Goal: Information Seeking & Learning: Learn about a topic

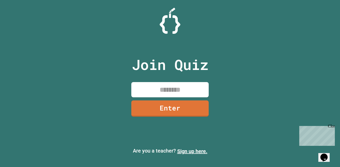
click at [173, 92] on input at bounding box center [169, 89] width 77 height 15
type input "********"
click at [183, 111] on link "Enter" at bounding box center [169, 108] width 77 height 16
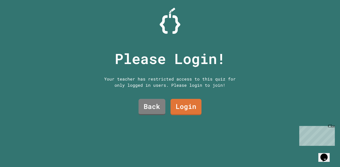
click at [191, 108] on link "Login" at bounding box center [185, 107] width 31 height 16
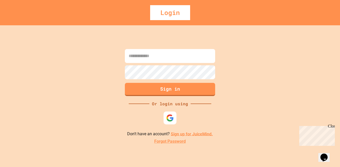
click at [170, 117] on img at bounding box center [170, 118] width 8 height 8
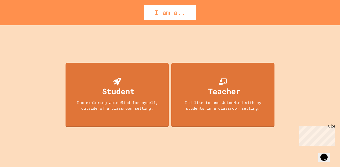
click at [150, 122] on div "Student I'm exploring JuiceMind for myself, outside of a classroom setting." at bounding box center [117, 95] width 103 height 64
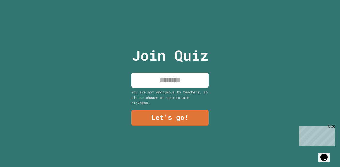
click at [193, 81] on input at bounding box center [169, 79] width 77 height 15
type input "***"
click at [182, 125] on link "Let's go!" at bounding box center [169, 118] width 77 height 16
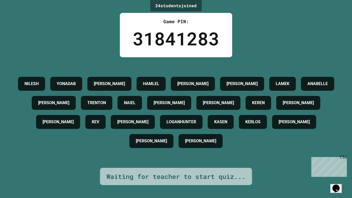
click at [335, 167] on button "Opens Chat This icon Opens the chat window." at bounding box center [336, 188] width 11 height 9
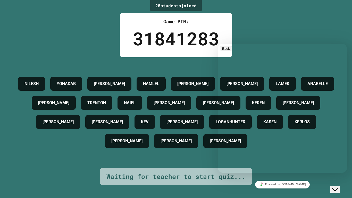
click at [218, 44] on textarea at bounding box center [218, 44] width 0 height 0
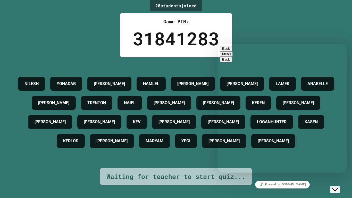
scroll to position [75, 0]
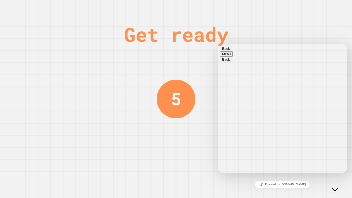
click at [338, 167] on icon "Close Chat This icon closes the chat window." at bounding box center [335, 189] width 6 height 6
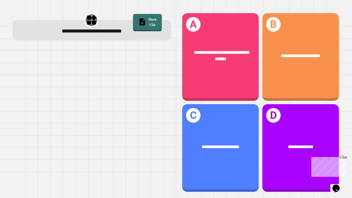
click at [311, 75] on div "**********" at bounding box center [301, 57] width 77 height 88
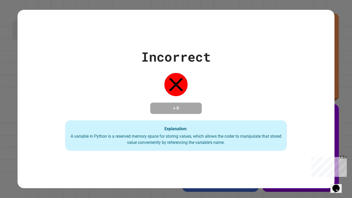
click at [340, 74] on div "Incorrect + 0 Explanation: A variable in Python is a reserved memory space for …" at bounding box center [176, 99] width 352 height 198
click at [318, 82] on div "Incorrect + 0 Explanation: A variable in Python is a reserved memory space for …" at bounding box center [176, 99] width 317 height 104
click at [48, 131] on div "Incorrect + 0 Explanation: A variable in Python is a reserved memory space for …" at bounding box center [176, 99] width 317 height 104
click at [46, 129] on div "Incorrect + 0 Explanation: A variable in Python is a reserved memory space for …" at bounding box center [176, 99] width 317 height 104
click at [308, 121] on div "Incorrect + 0 Explanation: A variable in Python is a reserved memory space for …" at bounding box center [176, 99] width 317 height 104
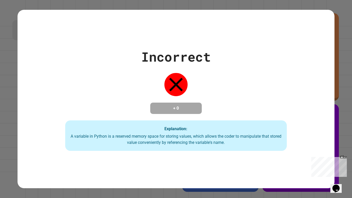
click at [308, 121] on div "Incorrect + 0 Explanation: A variable in Python is a reserved memory space for …" at bounding box center [176, 99] width 317 height 104
click at [34, 123] on div "Incorrect + 0 Explanation: A variable in Python is a reserved memory space for …" at bounding box center [176, 99] width 317 height 104
click at [307, 122] on div "Incorrect + 0 Explanation: A variable in Python is a reserved memory space for …" at bounding box center [176, 99] width 317 height 104
click at [30, 121] on div "Incorrect + 0 Explanation: A variable in Python is a reserved memory space for …" at bounding box center [176, 99] width 317 height 104
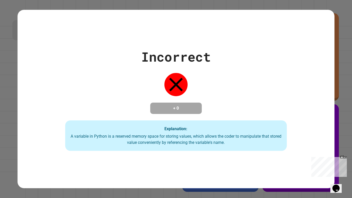
click at [309, 120] on div "Incorrect + 0 Explanation: A variable in Python is a reserved memory space for …" at bounding box center [176, 99] width 317 height 104
click at [30, 121] on div "Incorrect + 0 Explanation: A variable in Python is a reserved memory space for …" at bounding box center [176, 99] width 317 height 104
click at [31, 122] on div "Incorrect + 0 Explanation: A variable in Python is a reserved memory space for …" at bounding box center [176, 99] width 317 height 104
click at [309, 121] on div "Incorrect + 0 Explanation: A variable in Python is a reserved memory space for …" at bounding box center [176, 99] width 317 height 104
click at [33, 123] on div "Incorrect + 0 Explanation: A variable in Python is a reserved memory space for …" at bounding box center [176, 99] width 317 height 104
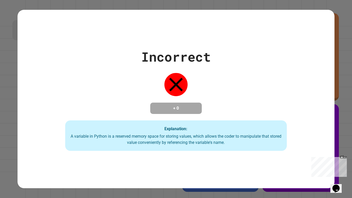
click at [307, 123] on div "Incorrect + 0 Explanation: A variable in Python is a reserved memory space for …" at bounding box center [176, 99] width 317 height 104
click at [304, 125] on div "Incorrect + 0 Explanation: A variable in Python is a reserved memory space for …" at bounding box center [176, 99] width 317 height 104
click at [48, 131] on div "Incorrect + 0 Explanation: A variable in Python is a reserved memory space for …" at bounding box center [176, 99] width 317 height 104
click at [296, 131] on div "Incorrect + 0 Explanation: A variable in Python is a reserved memory space for …" at bounding box center [176, 99] width 317 height 104
click at [55, 134] on div "Incorrect + 0 Explanation: A variable in Python is a reserved memory space for …" at bounding box center [176, 99] width 317 height 104
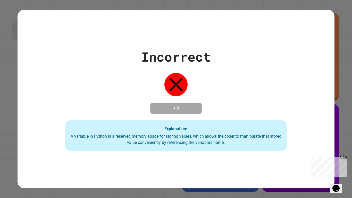
click at [280, 145] on div "A variable in Python is a reserved memory space for storing values, which allow…" at bounding box center [176, 139] width 212 height 12
click at [55, 135] on div "Incorrect + 0 Explanation: A variable in Python is a reserved memory space for …" at bounding box center [176, 99] width 317 height 104
click at [282, 141] on div "Explanation: A variable in Python is a reserved memory space for storing values…" at bounding box center [176, 135] width 222 height 30
click at [58, 135] on div "Incorrect + 0 Explanation: A variable in Python is a reserved memory space for …" at bounding box center [176, 99] width 317 height 104
click at [285, 138] on div "Explanation: A variable in Python is a reserved memory space for storing values…" at bounding box center [176, 135] width 222 height 30
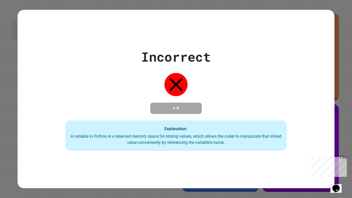
click at [58, 136] on div "Incorrect + 0 Explanation: A variable in Python is a reserved memory space for …" at bounding box center [176, 99] width 317 height 104
click at [284, 138] on div "Explanation: A variable in Python is a reserved memory space for storing values…" at bounding box center [176, 135] width 222 height 30
click at [62, 140] on div "Incorrect + 0 Explanation: A variable in Python is a reserved memory space for …" at bounding box center [176, 99] width 317 height 104
click at [61, 140] on div "Incorrect + 0 Explanation: A variable in Python is a reserved memory space for …" at bounding box center [176, 99] width 317 height 104
click at [288, 134] on div "Incorrect + 0 Explanation: A variable in Python is a reserved memory space for …" at bounding box center [176, 99] width 317 height 104
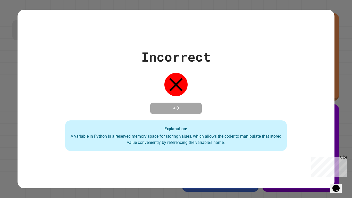
click at [59, 137] on div "Incorrect + 0 Explanation: A variable in Python is a reserved memory space for …" at bounding box center [176, 99] width 317 height 104
click at [289, 135] on div "Incorrect + 0 Explanation: A variable in Python is a reserved memory space for …" at bounding box center [176, 99] width 317 height 104
click at [59, 137] on div "Incorrect + 0 Explanation: A variable in Python is a reserved memory space for …" at bounding box center [176, 99] width 317 height 104
click at [288, 135] on div "Incorrect + 0 Explanation: A variable in Python is a reserved memory space for …" at bounding box center [176, 99] width 317 height 104
click at [61, 138] on div "Incorrect + 0 Explanation: A variable in Python is a reserved memory space for …" at bounding box center [176, 99] width 317 height 104
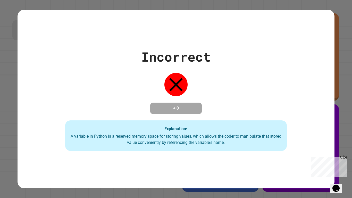
click at [287, 137] on div "Explanation: A variable in Python is a reserved memory space for storing values…" at bounding box center [176, 135] width 222 height 30
click at [59, 137] on div "Incorrect + 0 Explanation: A variable in Python is a reserved memory space for …" at bounding box center [176, 99] width 317 height 104
click at [286, 137] on div "Explanation: A variable in Python is a reserved memory space for storing values…" at bounding box center [176, 135] width 222 height 30
click at [58, 137] on div "Incorrect + 0 Explanation: A variable in Python is a reserved memory space for …" at bounding box center [176, 99] width 317 height 104
click at [287, 137] on div "Explanation: A variable in Python is a reserved memory space for storing values…" at bounding box center [176, 135] width 222 height 30
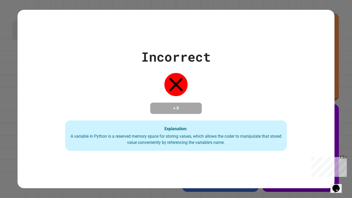
click at [58, 138] on div "Incorrect + 0 Explanation: A variable in Python is a reserved memory space for …" at bounding box center [176, 99] width 317 height 104
click at [287, 136] on div "Explanation: A variable in Python is a reserved memory space for storing values…" at bounding box center [176, 135] width 222 height 30
click at [58, 137] on div "Incorrect + 0 Explanation: A variable in Python is a reserved memory space for …" at bounding box center [176, 99] width 317 height 104
click at [287, 137] on div "Explanation: A variable in Python is a reserved memory space for storing values…" at bounding box center [176, 135] width 222 height 30
click at [61, 140] on div "Incorrect + 0 Explanation: A variable in Python is a reserved memory space for …" at bounding box center [176, 99] width 317 height 104
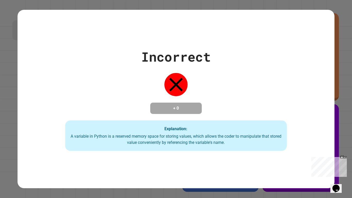
click at [285, 138] on div "Explanation: A variable in Python is a reserved memory space for storing values…" at bounding box center [176, 135] width 222 height 30
click at [62, 141] on div "Incorrect + 0 Explanation: A variable in Python is a reserved memory space for …" at bounding box center [176, 99] width 317 height 104
click at [286, 138] on div "Explanation: A variable in Python is a reserved memory space for storing values…" at bounding box center [176, 135] width 222 height 30
click at [60, 139] on div "Incorrect + 0 Explanation: A variable in Python is a reserved memory space for …" at bounding box center [176, 99] width 317 height 104
click at [286, 137] on div "Explanation: A variable in Python is a reserved memory space for storing values…" at bounding box center [176, 135] width 222 height 30
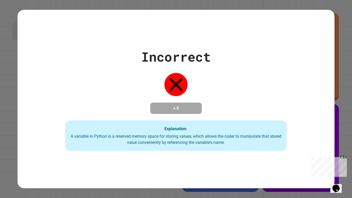
click at [58, 138] on div "Incorrect + 0 Explanation: A variable in Python is a reserved memory space for …" at bounding box center [176, 99] width 317 height 104
click at [287, 137] on div "Explanation: A variable in Python is a reserved memory space for storing values…" at bounding box center [176, 135] width 222 height 30
click at [55, 135] on div "Incorrect + 0 Explanation: A variable in Python is a reserved memory space for …" at bounding box center [176, 99] width 317 height 104
click at [289, 136] on div "Incorrect + 0 Explanation: A variable in Python is a reserved memory space for …" at bounding box center [176, 99] width 317 height 104
click at [54, 134] on div "Incorrect + 0 Explanation: A variable in Python is a reserved memory space for …" at bounding box center [176, 99] width 317 height 104
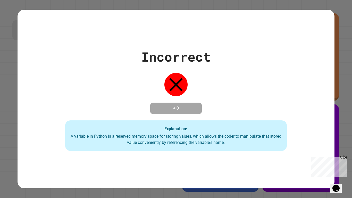
click at [290, 134] on div "Incorrect + 0 Explanation: A variable in Python is a reserved memory space for …" at bounding box center [176, 99] width 317 height 104
click at [54, 134] on div "Incorrect + 0 Explanation: A variable in Python is a reserved memory space for …" at bounding box center [176, 99] width 317 height 104
click at [290, 134] on div "Incorrect + 0 Explanation: A variable in Python is a reserved memory space for …" at bounding box center [176, 99] width 317 height 104
click at [52, 133] on div "Incorrect + 0 Explanation: A variable in Python is a reserved memory space for …" at bounding box center [176, 99] width 317 height 104
click at [291, 133] on div "Incorrect + 0 Explanation: A variable in Python is a reserved memory space for …" at bounding box center [176, 99] width 317 height 104
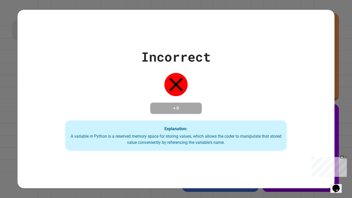
click at [51, 132] on div "Incorrect + 0 Explanation: A variable in Python is a reserved memory space for …" at bounding box center [176, 99] width 317 height 104
click at [291, 132] on div "Incorrect + 0 Explanation: A variable in Python is a reserved memory space for …" at bounding box center [176, 99] width 317 height 104
click at [50, 131] on div "Incorrect + 0 Explanation: A variable in Python is a reserved memory space for …" at bounding box center [176, 99] width 317 height 104
click at [291, 132] on div "Incorrect + 0 Explanation: A variable in Python is a reserved memory space for …" at bounding box center [176, 99] width 317 height 104
click at [50, 132] on div "Incorrect + 0 Explanation: A variable in Python is a reserved memory space for …" at bounding box center [176, 99] width 317 height 104
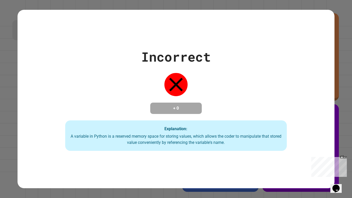
click at [291, 133] on div "Incorrect + 0 Explanation: A variable in Python is a reserved memory space for …" at bounding box center [176, 99] width 317 height 104
click at [48, 130] on div "Incorrect + 0 Explanation: A variable in Python is a reserved memory space for …" at bounding box center [176, 99] width 317 height 104
click at [291, 133] on div "Incorrect + 0 Explanation: A variable in Python is a reserved memory space for …" at bounding box center [176, 99] width 317 height 104
click at [48, 130] on div "Incorrect + 0 Explanation: A variable in Python is a reserved memory space for …" at bounding box center [176, 99] width 317 height 104
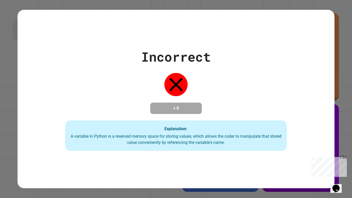
click at [291, 133] on div "Incorrect + 0 Explanation: A variable in Python is a reserved memory space for …" at bounding box center [176, 99] width 317 height 104
click at [46, 128] on div "Incorrect + 0 Explanation: A variable in Python is a reserved memory space for …" at bounding box center [176, 99] width 317 height 104
click at [291, 133] on div "Incorrect + 0 Explanation: A variable in Python is a reserved memory space for …" at bounding box center [176, 99] width 317 height 104
click at [46, 129] on div "Incorrect + 0 Explanation: A variable in Python is a reserved memory space for …" at bounding box center [176, 99] width 317 height 104
click at [292, 132] on div "Incorrect + 0 Explanation: A variable in Python is a reserved memory space for …" at bounding box center [176, 99] width 317 height 104
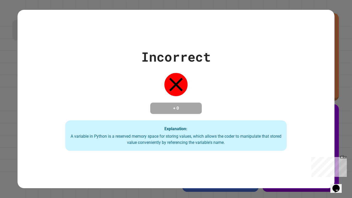
click at [46, 129] on div "Incorrect + 0 Explanation: A variable in Python is a reserved memory space for …" at bounding box center [176, 99] width 317 height 104
click at [292, 132] on div "Incorrect + 0 Explanation: A variable in Python is a reserved memory space for …" at bounding box center [176, 99] width 317 height 104
click at [47, 129] on div "Incorrect + 0 Explanation: A variable in Python is a reserved memory space for …" at bounding box center [176, 99] width 317 height 104
click at [292, 132] on div "Incorrect + 0 Explanation: A variable in Python is a reserved memory space for …" at bounding box center [176, 99] width 317 height 104
click at [44, 126] on div "Incorrect + 0 Explanation: A variable in Python is a reserved memory space for …" at bounding box center [176, 99] width 317 height 104
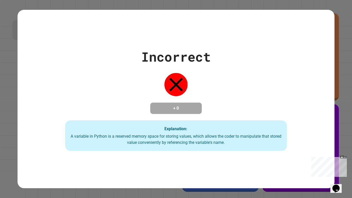
click at [291, 132] on div "Incorrect + 0 Explanation: A variable in Python is a reserved memory space for …" at bounding box center [176, 99] width 317 height 104
click at [45, 128] on div "Incorrect + 0 Explanation: A variable in Python is a reserved memory space for …" at bounding box center [176, 99] width 317 height 104
click at [291, 132] on div "Incorrect + 0 Explanation: A variable in Python is a reserved memory space for …" at bounding box center [176, 99] width 317 height 104
click at [44, 127] on div "Incorrect + 0 Explanation: A variable in Python is a reserved memory space for …" at bounding box center [176, 99] width 317 height 104
click at [43, 127] on div "Incorrect + 0 Explanation: A variable in Python is a reserved memory space for …" at bounding box center [176, 99] width 317 height 104
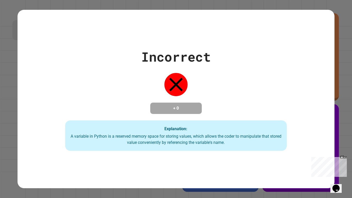
click at [292, 132] on div "Incorrect + 0 Explanation: A variable in Python is a reserved memory space for …" at bounding box center [176, 99] width 317 height 104
click at [43, 126] on div "Incorrect + 0 Explanation: A variable in Python is a reserved memory space for …" at bounding box center [176, 99] width 317 height 104
click at [291, 132] on div "Incorrect + 0 Explanation: A variable in Python is a reserved memory space for …" at bounding box center [176, 99] width 317 height 104
click at [291, 133] on div "Incorrect + 0 Explanation: A variable in Python is a reserved memory space for …" at bounding box center [176, 99] width 317 height 104
click at [47, 129] on div "Incorrect + 0 Explanation: A variable in Python is a reserved memory space for …" at bounding box center [176, 99] width 317 height 104
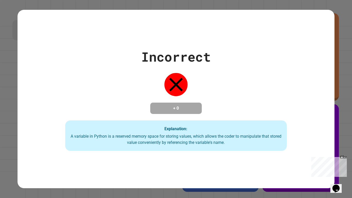
click at [291, 132] on div "Incorrect + 0 Explanation: A variable in Python is a reserved memory space for …" at bounding box center [176, 99] width 317 height 104
click at [292, 132] on div "Incorrect + 0 Explanation: A variable in Python is a reserved memory space for …" at bounding box center [176, 99] width 317 height 104
click at [47, 127] on div "Incorrect + 0 Explanation: A variable in Python is a reserved memory space for …" at bounding box center [176, 99] width 317 height 104
click at [293, 132] on div "Incorrect + 0 Explanation: A variable in Python is a reserved memory space for …" at bounding box center [176, 99] width 317 height 104
click at [46, 128] on div "Incorrect + 0 Explanation: A variable in Python is a reserved memory space for …" at bounding box center [176, 99] width 317 height 104
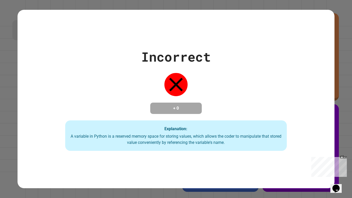
click at [292, 131] on div "Incorrect + 0 Explanation: A variable in Python is a reserved memory space for …" at bounding box center [176, 99] width 317 height 104
click at [292, 132] on div "Incorrect + 0 Explanation: A variable in Python is a reserved memory space for …" at bounding box center [176, 99] width 317 height 104
click at [46, 129] on div "Incorrect + 0 Explanation: A variable in Python is a reserved memory space for …" at bounding box center [176, 99] width 317 height 104
click at [293, 132] on div "Incorrect + 0 Explanation: A variable in Python is a reserved memory space for …" at bounding box center [176, 99] width 317 height 104
click at [46, 128] on div "Incorrect + 0 Explanation: A variable in Python is a reserved memory space for …" at bounding box center [176, 99] width 317 height 104
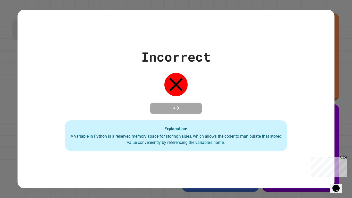
click at [293, 130] on div "Incorrect + 0 Explanation: A variable in Python is a reserved memory space for …" at bounding box center [176, 99] width 317 height 104
click at [46, 128] on div "Incorrect + 0 Explanation: A variable in Python is a reserved memory space for …" at bounding box center [176, 99] width 317 height 104
click at [45, 128] on div "Incorrect + 0 Explanation: A variable in Python is a reserved memory space for …" at bounding box center [176, 99] width 317 height 104
click at [301, 132] on div "Incorrect + 0 Explanation: A variable in Python is a reserved memory space for …" at bounding box center [176, 99] width 317 height 104
click at [52, 133] on div "Incorrect + 0 Explanation: A variable in Python is a reserved memory space for …" at bounding box center [176, 99] width 317 height 104
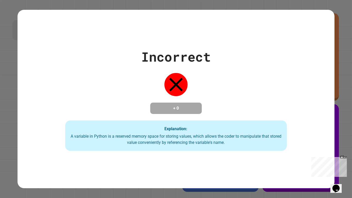
click at [297, 135] on div "Incorrect + 0 Explanation: A variable in Python is a reserved memory space for …" at bounding box center [176, 99] width 317 height 104
click at [52, 134] on div "Incorrect + 0 Explanation: A variable in Python is a reserved memory space for …" at bounding box center [176, 99] width 317 height 104
click at [295, 136] on div "Incorrect + 0 Explanation: A variable in Python is a reserved memory space for …" at bounding box center [176, 99] width 317 height 104
click at [50, 132] on div "Incorrect + 0 Explanation: A variable in Python is a reserved memory space for …" at bounding box center [176, 99] width 317 height 104
click at [295, 136] on div "Incorrect + 0 Explanation: A variable in Python is a reserved memory space for …" at bounding box center [176, 99] width 317 height 104
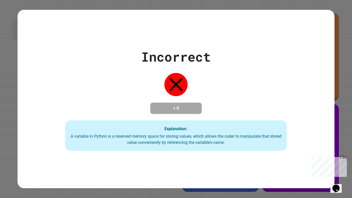
click at [50, 133] on div "Incorrect + 0 Explanation: A variable in Python is a reserved memory space for …" at bounding box center [176, 99] width 317 height 104
click at [296, 136] on div "Incorrect + 0 Explanation: A variable in Python is a reserved memory space for …" at bounding box center [176, 99] width 317 height 104
click at [50, 132] on div "Incorrect + 0 Explanation: A variable in Python is a reserved memory space for …" at bounding box center [176, 99] width 317 height 104
click at [297, 134] on div "Incorrect + 0 Explanation: A variable in Python is a reserved memory space for …" at bounding box center [176, 99] width 317 height 104
click at [50, 132] on div "Incorrect + 0 Explanation: A variable in Python is a reserved memory space for …" at bounding box center [176, 99] width 317 height 104
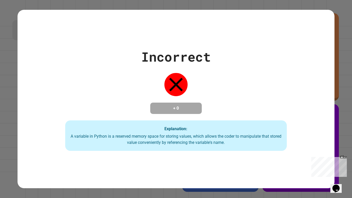
click at [298, 134] on div "Incorrect + 0 Explanation: A variable in Python is a reserved memory space for …" at bounding box center [176, 99] width 317 height 104
click at [50, 132] on div "Incorrect + 0 Explanation: A variable in Python is a reserved memory space for …" at bounding box center [176, 99] width 317 height 104
click at [298, 133] on div "Incorrect + 0 Explanation: A variable in Python is a reserved memory space for …" at bounding box center [176, 99] width 317 height 104
click at [48, 131] on div "Incorrect + 0 Explanation: A variable in Python is a reserved memory space for …" at bounding box center [176, 99] width 317 height 104
click at [299, 132] on div "Incorrect + 0 Explanation: A variable in Python is a reserved memory space for …" at bounding box center [176, 99] width 317 height 104
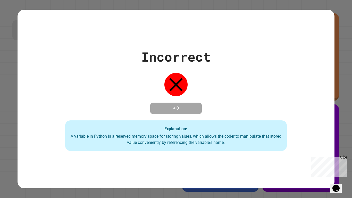
click at [46, 129] on div "Incorrect + 0 Explanation: A variable in Python is a reserved memory space for …" at bounding box center [176, 99] width 317 height 104
click at [299, 131] on div "Incorrect + 0 Explanation: A variable in Python is a reserved memory space for …" at bounding box center [176, 99] width 317 height 104
click at [47, 131] on div "Incorrect + 0 Explanation: A variable in Python is a reserved memory space for …" at bounding box center [176, 99] width 317 height 104
click at [300, 131] on div "Incorrect + 0 Explanation: A variable in Python is a reserved memory space for …" at bounding box center [176, 99] width 317 height 104
click at [46, 130] on div "Incorrect + 0 Explanation: A variable in Python is a reserved memory space for …" at bounding box center [176, 99] width 317 height 104
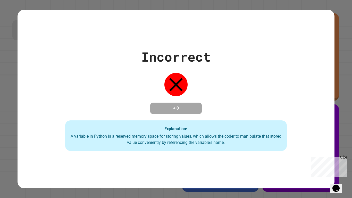
click at [300, 131] on div "Incorrect + 0 Explanation: A variable in Python is a reserved memory space for …" at bounding box center [176, 99] width 317 height 104
click at [46, 130] on div "Incorrect + 0 Explanation: A variable in Python is a reserved memory space for …" at bounding box center [176, 99] width 317 height 104
click at [299, 132] on div "Incorrect + 0 Explanation: A variable in Python is a reserved memory space for …" at bounding box center [176, 99] width 317 height 104
click at [46, 131] on div "Incorrect + 0 Explanation: A variable in Python is a reserved memory space for …" at bounding box center [176, 99] width 317 height 104
click at [300, 131] on div "Incorrect + 0 Explanation: A variable in Python is a reserved memory space for …" at bounding box center [176, 99] width 317 height 104
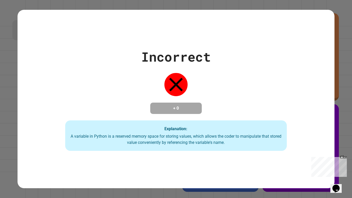
click at [46, 130] on div "Incorrect + 0 Explanation: A variable in Python is a reserved memory space for …" at bounding box center [176, 99] width 317 height 104
click at [301, 130] on div "Incorrect + 0 Explanation: A variable in Python is a reserved memory space for …" at bounding box center [176, 99] width 317 height 104
click at [303, 128] on div "Incorrect + 0 Explanation: A variable in Python is a reserved memory space for …" at bounding box center [176, 99] width 317 height 104
click at [322, 119] on div "Incorrect + 0 Explanation: A variable in Python is a reserved memory space for …" at bounding box center [176, 99] width 317 height 104
click at [37, 125] on div "Incorrect + 0 Explanation: A variable in Python is a reserved memory space for …" at bounding box center [176, 99] width 317 height 104
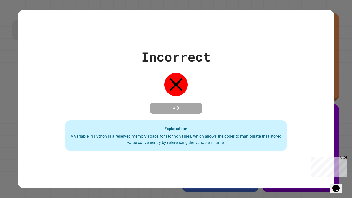
click at [317, 121] on div "Incorrect + 0 Explanation: A variable in Python is a reserved memory space for …" at bounding box center [176, 99] width 317 height 104
click at [36, 124] on div "Incorrect + 0 Explanation: A variable in Python is a reserved memory space for …" at bounding box center [176, 99] width 317 height 104
click at [316, 121] on div "Incorrect + 0 Explanation: A variable in Python is a reserved memory space for …" at bounding box center [176, 99] width 317 height 104
click at [37, 125] on div "Incorrect + 0 Explanation: A variable in Python is a reserved memory space for …" at bounding box center [176, 99] width 317 height 104
click at [312, 123] on div "Incorrect + 0 Explanation: A variable in Python is a reserved memory space for …" at bounding box center [176, 99] width 317 height 104
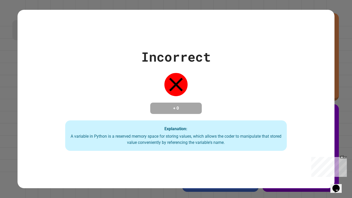
click at [37, 125] on div "Incorrect + 0 Explanation: A variable in Python is a reserved memory space for …" at bounding box center [176, 99] width 317 height 104
click at [312, 124] on div "Incorrect + 0 Explanation: A variable in Python is a reserved memory space for …" at bounding box center [176, 99] width 317 height 104
click at [37, 125] on div "Incorrect + 0 Explanation: A variable in Python is a reserved memory space for …" at bounding box center [176, 99] width 317 height 104
click at [313, 122] on div "Incorrect + 0 Explanation: A variable in Python is a reserved memory space for …" at bounding box center [176, 99] width 317 height 104
click at [38, 125] on div "Incorrect + 0 Explanation: A variable in Python is a reserved memory space for …" at bounding box center [176, 99] width 317 height 104
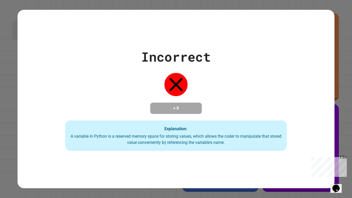
click at [314, 122] on div "Incorrect + 0 Explanation: A variable in Python is a reserved memory space for …" at bounding box center [176, 99] width 317 height 104
click at [38, 125] on div "Incorrect + 0 Explanation: A variable in Python is a reserved memory space for …" at bounding box center [176, 99] width 317 height 104
click at [313, 124] on div "Incorrect + 0 Explanation: A variable in Python is a reserved memory space for …" at bounding box center [176, 99] width 317 height 104
click at [35, 124] on div "Incorrect + 0 Explanation: A variable in Python is a reserved memory space for …" at bounding box center [176, 99] width 317 height 104
click at [313, 123] on div "Incorrect + 0 Explanation: A variable in Python is a reserved memory space for …" at bounding box center [176, 99] width 317 height 104
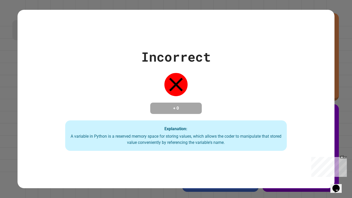
click at [35, 124] on div "Incorrect + 0 Explanation: A variable in Python is a reserved memory space for …" at bounding box center [176, 99] width 317 height 104
click at [313, 122] on div "Incorrect + 0 Explanation: A variable in Python is a reserved memory space for …" at bounding box center [176, 99] width 317 height 104
click at [37, 125] on div "Incorrect + 0 Explanation: A variable in Python is a reserved memory space for …" at bounding box center [176, 99] width 317 height 104
click at [313, 123] on div "Incorrect + 0 Explanation: A variable in Python is a reserved memory space for …" at bounding box center [176, 99] width 317 height 104
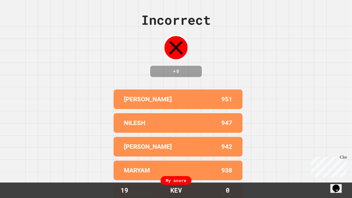
click at [35, 123] on div "Incorrect + 0 COHEN 951 NILESH 947 NOAH T 942 MARYAM 938 TRENTON 918 My score 1…" at bounding box center [176, 99] width 352 height 198
click at [313, 123] on div "Incorrect + 0 COHEN 951 NILESH 947 NOAH T 942 MARYAM 938 TRENTON 918 My score 1…" at bounding box center [176, 99] width 352 height 198
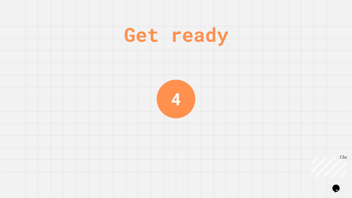
scroll to position [0, 0]
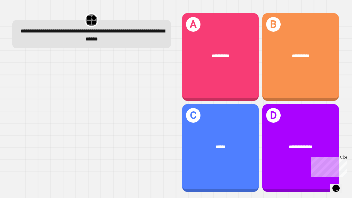
click at [309, 78] on div "**********" at bounding box center [301, 57] width 77 height 88
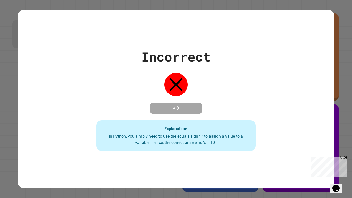
click at [285, 167] on div "Incorrect + 0 Explanation: In Python, you simply need to use the equals sign '=…" at bounding box center [176, 99] width 352 height 198
click at [286, 167] on div "Incorrect + 0 Explanation: In Python, you simply need to use the equals sign '=…" at bounding box center [176, 99] width 352 height 198
click at [25, 133] on div "Incorrect + 0 Explanation: In Python, you simply need to use the equals sign '=…" at bounding box center [176, 99] width 317 height 104
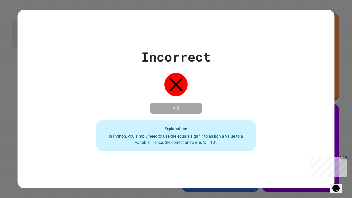
click at [23, 130] on div "Incorrect + 0 Explanation: In Python, you simply need to use the equals sign '=…" at bounding box center [176, 99] width 317 height 104
click at [340, 158] on div "Close" at bounding box center [343, 158] width 6 height 6
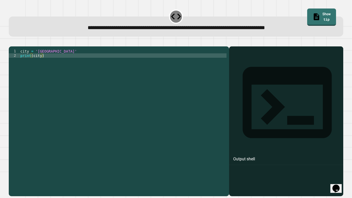
click at [38, 116] on div "city = 'Madrid' print ( city )" at bounding box center [122, 119] width 207 height 140
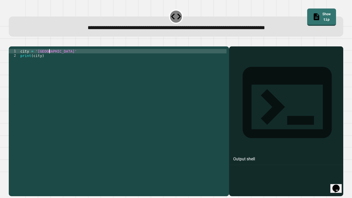
scroll to position [0, 3]
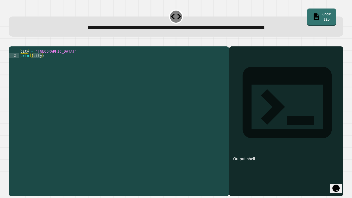
type textarea "**********"
click at [299, 70] on div at bounding box center [286, 128] width 109 height 135
click at [291, 61] on div "Output shell" at bounding box center [286, 105] width 114 height 119
click at [281, 71] on div at bounding box center [286, 128] width 109 height 135
click at [11, 42] on icon "button" at bounding box center [11, 42] width 0 height 0
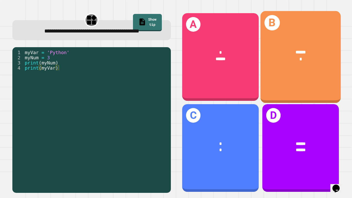
click at [304, 68] on div "****** *" at bounding box center [300, 55] width 80 height 31
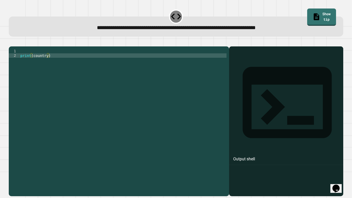
click at [116, 55] on div "1 2 print ( country ) XXXXXXXXXXXXXXXXXXXXXXXXXXXXXXXXXXXXXXXXXXXXXXXXXXXXXXXXX…" at bounding box center [119, 121] width 221 height 150
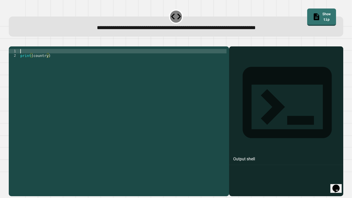
click at [92, 56] on div "print ( country )" at bounding box center [122, 119] width 207 height 140
type textarea "*"
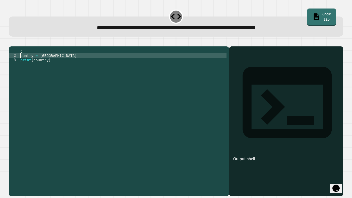
scroll to position [0, 0]
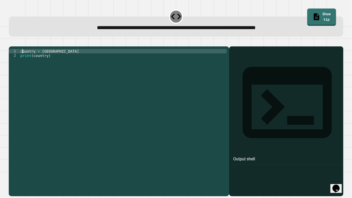
click at [11, 42] on button "button" at bounding box center [11, 42] width 0 height 0
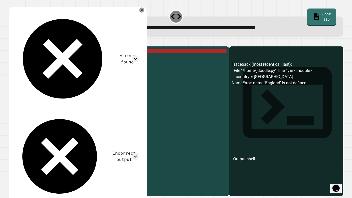
click at [90, 58] on div "country = England print ( country )" at bounding box center [122, 119] width 207 height 140
click at [38, 59] on div "country = England print ( country )" at bounding box center [122, 119] width 207 height 140
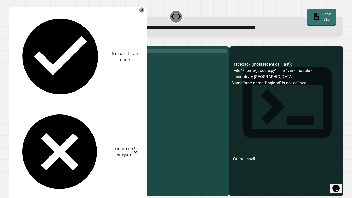
click at [11, 42] on button "button" at bounding box center [11, 42] width 0 height 0
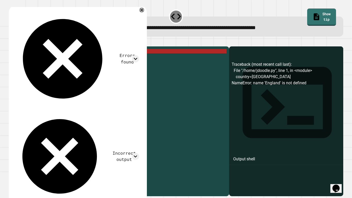
click at [38, 57] on div "country = England print ( country )" at bounding box center [122, 119] width 207 height 140
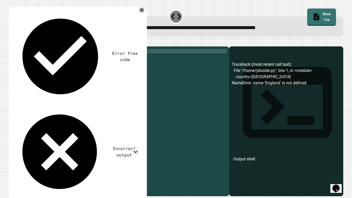
scroll to position [0, 3]
type textarea "**********"
click at [11, 42] on icon "button" at bounding box center [11, 42] width 0 height 0
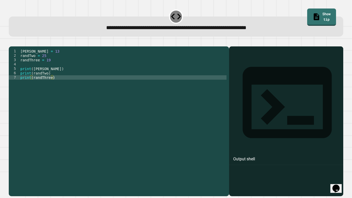
click at [43, 63] on div "randOne = 13 randTwo = 25 randThree = 19 print ( randOne ) print ( randTwo ) pr…" at bounding box center [122, 119] width 207 height 140
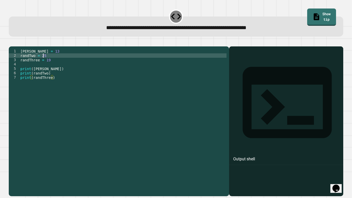
click at [43, 63] on div "randOne = 13 randTwo = 25 randThree = 19 print ( randOne ) print ( randTwo ) pr…" at bounding box center [122, 119] width 207 height 140
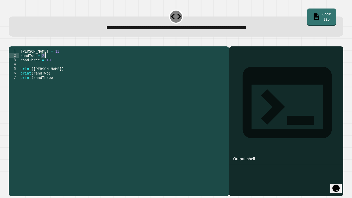
scroll to position [0, 3]
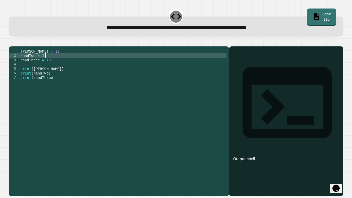
type textarea "**********"
click at [16, 45] on icon "button" at bounding box center [14, 46] width 3 height 4
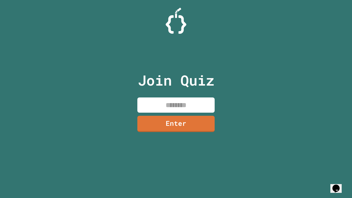
click at [193, 103] on input at bounding box center [175, 104] width 77 height 15
type input "********"
click at [187, 118] on link "Enter" at bounding box center [175, 124] width 77 height 16
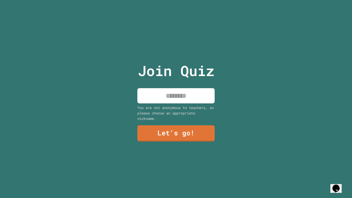
click at [193, 99] on input at bounding box center [175, 95] width 77 height 15
type input "***"
click at [193, 132] on link "Let's go!" at bounding box center [175, 133] width 77 height 16
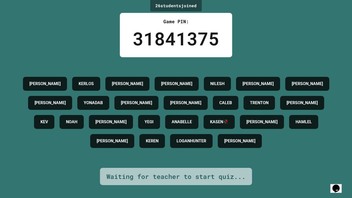
click at [348, 150] on div "26 student s joined Game PIN: 31841375 [PERSON_NAME] [PERSON_NAME] [PERSON_NAME…" at bounding box center [176, 99] width 352 height 198
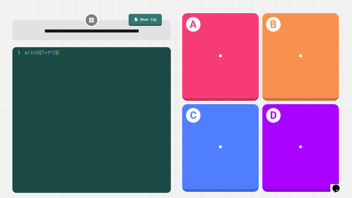
click at [321, 80] on div "B **" at bounding box center [301, 57] width 77 height 88
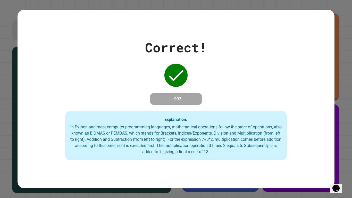
click at [307, 135] on div "Correct! + 907 Explanation: In Python and most computer programming languages, …" at bounding box center [176, 99] width 317 height 122
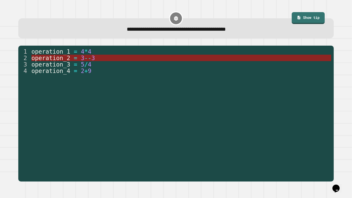
click at [59, 58] on span "operation_2" at bounding box center [50, 58] width 39 height 7
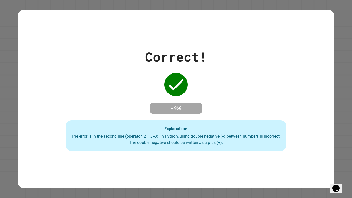
click at [52, 143] on div "Correct! + 966 Explanation: The error is in the second line (operator_2 = 3--3)…" at bounding box center [176, 99] width 315 height 104
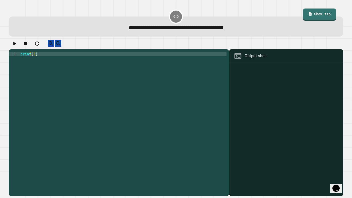
click at [34, 59] on div "print ( )" at bounding box center [122, 122] width 207 height 140
type textarea "**********"
click at [11, 49] on div at bounding box center [176, 44] width 335 height 9
click at [13, 49] on div at bounding box center [176, 44] width 335 height 9
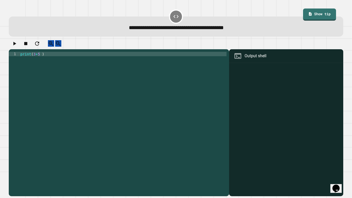
click at [18, 47] on icon "button" at bounding box center [14, 43] width 6 height 6
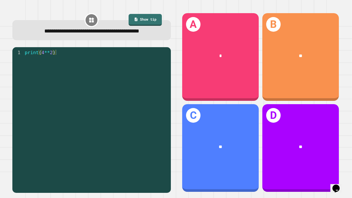
click at [235, 132] on div "C **" at bounding box center [220, 148] width 77 height 88
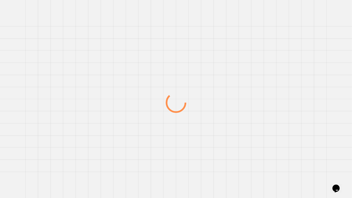
click at [236, 132] on div at bounding box center [176, 102] width 338 height 191
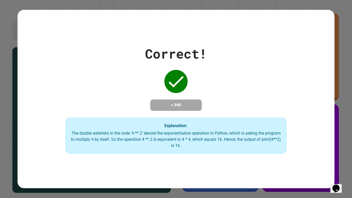
click at [302, 168] on div "Correct! + 949 Explanation: The double asterisks in the code '4 ** 2' denote th…" at bounding box center [176, 99] width 317 height 178
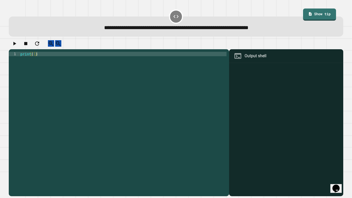
click at [35, 60] on div "print ( )" at bounding box center [122, 122] width 207 height 140
click at [15, 45] on icon "button" at bounding box center [14, 43] width 6 height 6
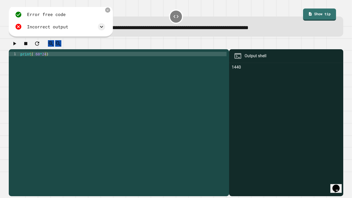
click at [36, 59] on div "print ( 60 * 24 )" at bounding box center [122, 122] width 207 height 140
click at [16, 45] on icon "button" at bounding box center [14, 44] width 3 height 4
click at [43, 60] on div "print ( 60 * 24 )" at bounding box center [122, 122] width 207 height 140
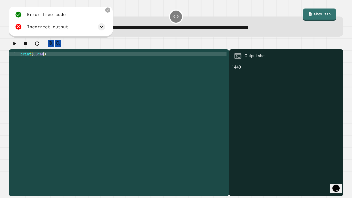
click at [16, 45] on icon "button" at bounding box center [14, 44] width 3 height 4
click at [41, 58] on div "print ( 60 * 60 )" at bounding box center [122, 122] width 207 height 140
type textarea "**********"
click at [18, 47] on icon "button" at bounding box center [14, 43] width 6 height 6
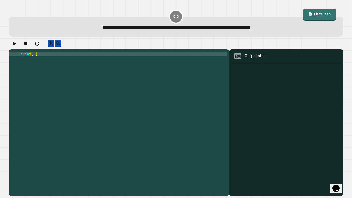
click at [33, 59] on div "print ( )" at bounding box center [122, 122] width 207 height 140
type textarea "**********"
click at [16, 45] on icon "button" at bounding box center [14, 44] width 3 height 4
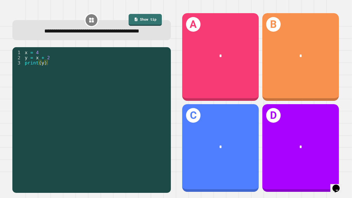
click at [234, 156] on div "*" at bounding box center [220, 146] width 77 height 23
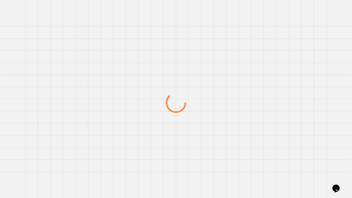
click at [0, 0] on div at bounding box center [0, 0] width 0 height 0
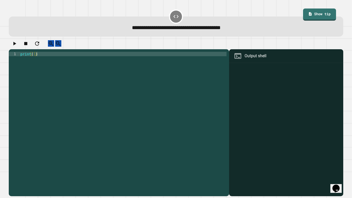
click at [32, 60] on div "print ( )" at bounding box center [122, 122] width 207 height 140
type textarea "**********"
click at [18, 47] on icon "button" at bounding box center [14, 43] width 6 height 6
